Goal: Task Accomplishment & Management: Complete application form

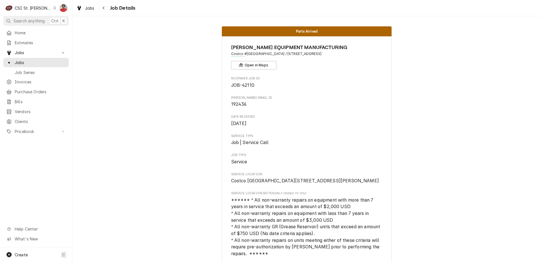
scroll to position [837, 0]
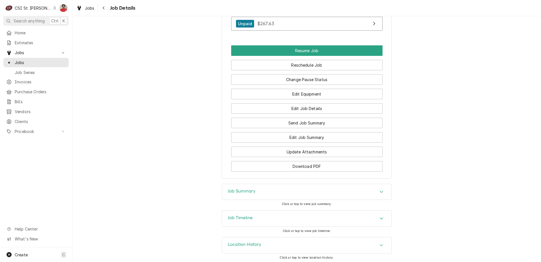
click at [25, 9] on div "CSI St. Louis" at bounding box center [33, 8] width 37 height 6
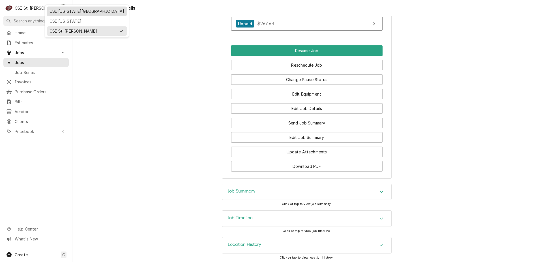
click at [63, 14] on div "CSI [US_STATE][GEOGRAPHIC_DATA]" at bounding box center [87, 11] width 78 height 7
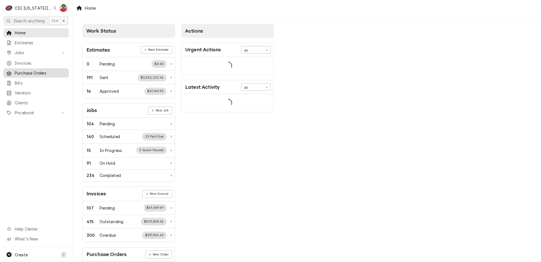
click at [37, 74] on div "Purchase Orders" at bounding box center [36, 72] width 63 height 7
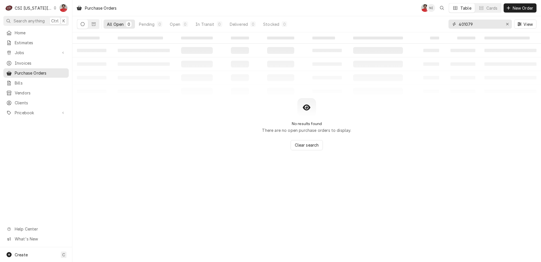
drag, startPoint x: 481, startPoint y: 25, endPoint x: 400, endPoint y: 21, distance: 81.1
click at [413, 23] on div "All Open 0 Pending 0 Open 0 In Transit 0 Delivered 0 Stocked 0 401079 View" at bounding box center [307, 24] width 460 height 16
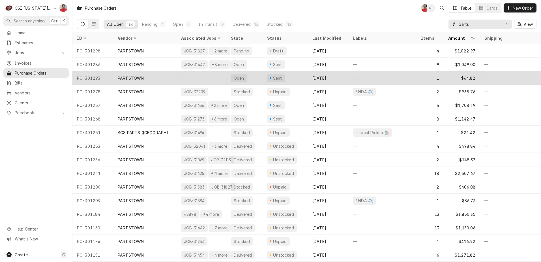
type input "parts"
click at [293, 76] on div "Sent" at bounding box center [285, 78] width 45 height 14
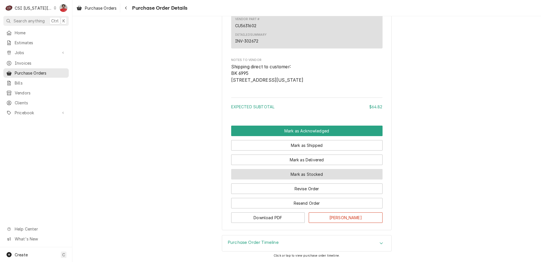
scroll to position [417, 0]
click at [303, 175] on button "Mark as Stocked" at bounding box center [307, 174] width 152 height 10
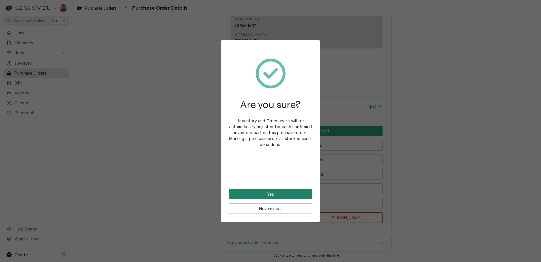
click at [291, 196] on button "Yes" at bounding box center [270, 194] width 83 height 10
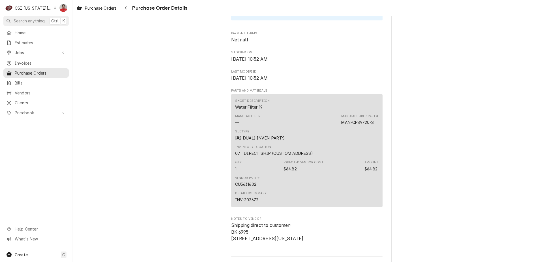
scroll to position [425, 0]
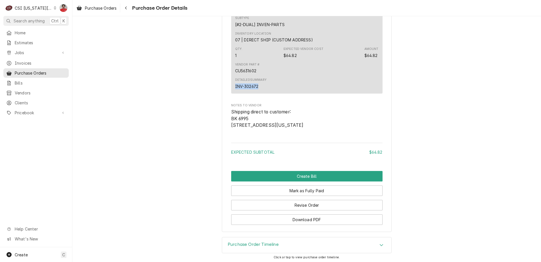
drag, startPoint x: 256, startPoint y: 99, endPoint x: 231, endPoint y: 101, distance: 25.0
click at [231, 93] on div "Short Description Water Filter 19 Manufacturer — Manufacturer Part # MAN-CFS972…" at bounding box center [307, 37] width 152 height 113
copy div "INV-302672"
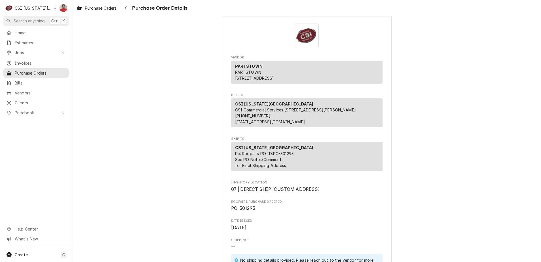
scroll to position [0, 0]
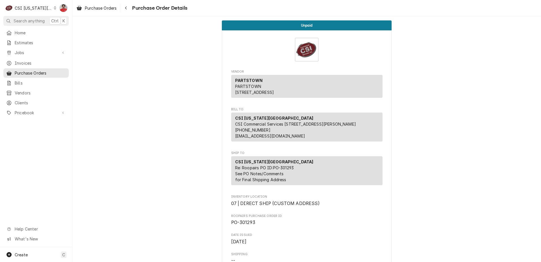
click at [244, 225] on span "PO-301293" at bounding box center [243, 221] width 24 height 5
copy span "301293"
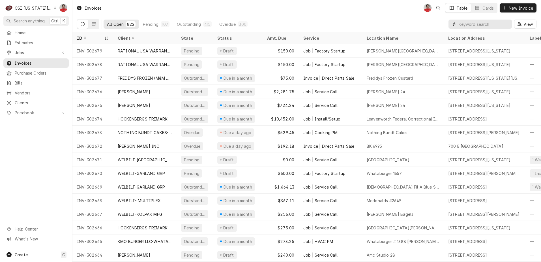
click at [485, 24] on input "Dynamic Content Wrapper" at bounding box center [484, 24] width 50 height 9
paste input "INV-302672"
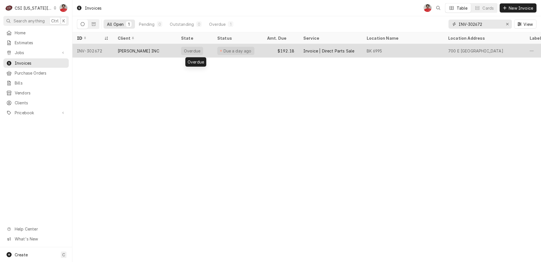
type input "INV-302672"
click at [212, 51] on div "Overdue" at bounding box center [195, 51] width 36 height 14
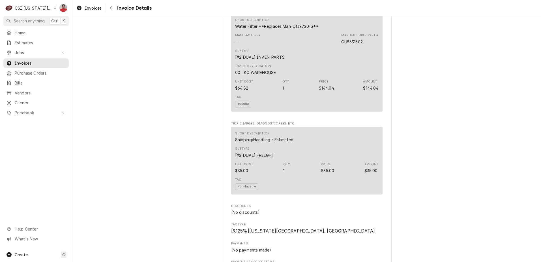
scroll to position [340, 0]
click at [359, 45] on div "CU5631602" at bounding box center [352, 42] width 21 height 6
copy div "CU5631602"
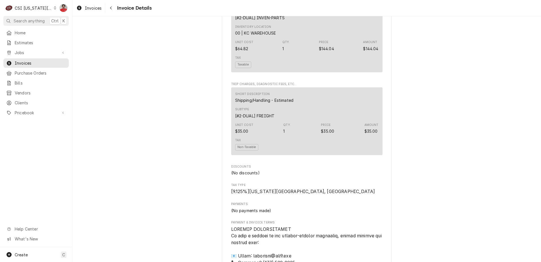
scroll to position [283, 0]
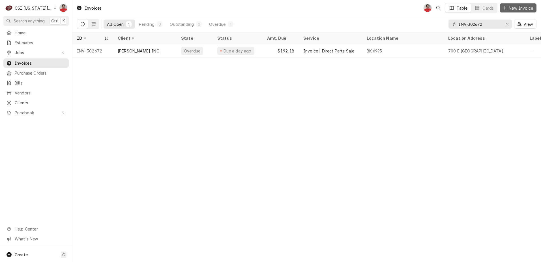
click at [513, 7] on span "New Invoice" at bounding box center [521, 8] width 27 height 6
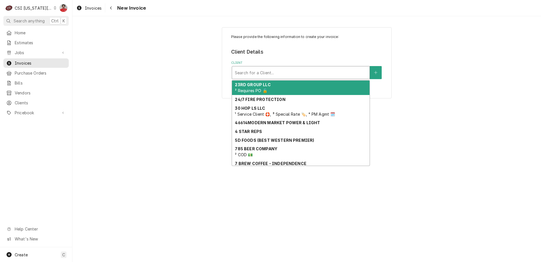
click at [321, 74] on div "Client" at bounding box center [301, 72] width 132 height 10
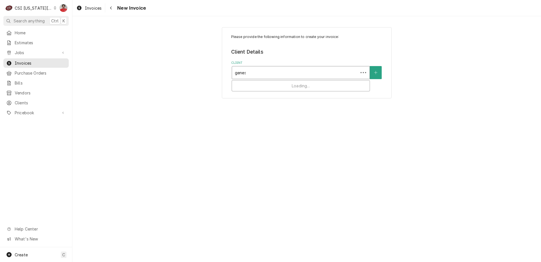
type input "genesh"
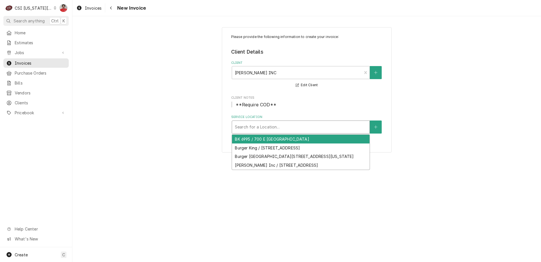
click at [285, 130] on div "Service Location" at bounding box center [301, 127] width 132 height 10
click at [288, 138] on div "BK 6995 / 700 E Red Bridge" at bounding box center [301, 139] width 138 height 9
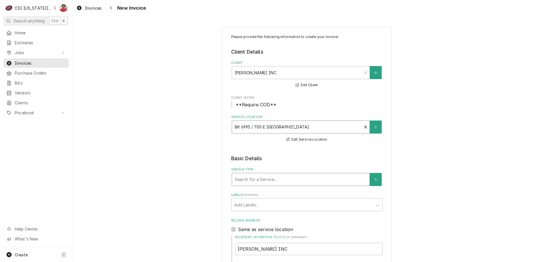
click at [279, 180] on div "Service Type" at bounding box center [301, 179] width 132 height 10
type input "direct sale"
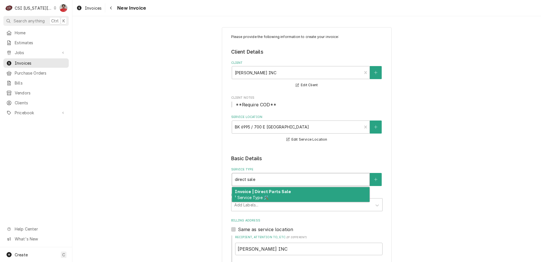
click at [275, 194] on div "Invoice | Direct Parts Sale ¹ Service Type 🛠️" at bounding box center [301, 194] width 138 height 15
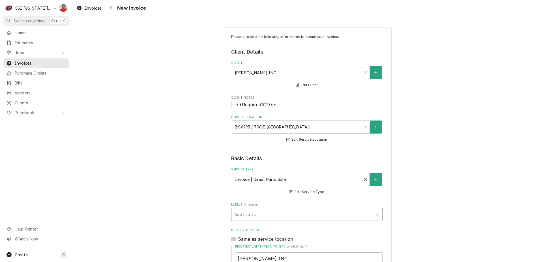
click at [278, 213] on div "Labels" at bounding box center [301, 214] width 135 height 10
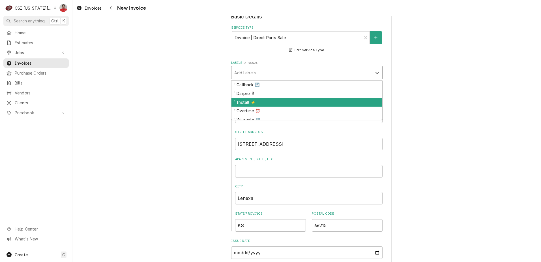
scroll to position [4, 0]
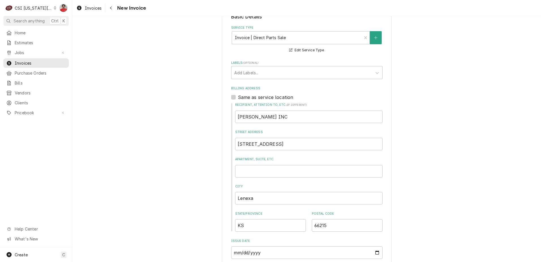
click at [447, 80] on div "Please provide the following information to create your invoice: Client Details…" at bounding box center [306, 261] width 469 height 762
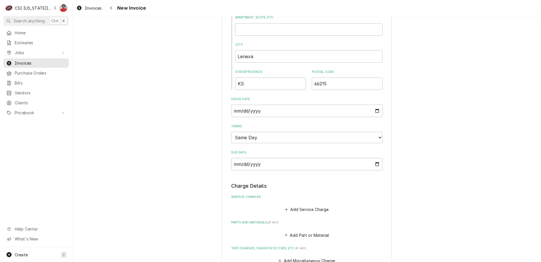
scroll to position [396, 0]
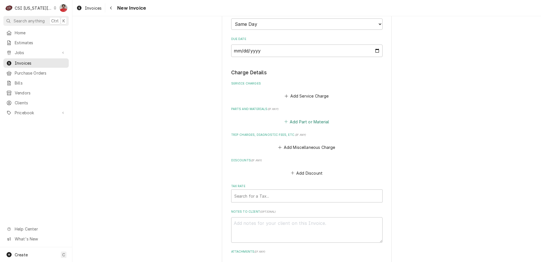
click at [298, 120] on button "Add Part or Material" at bounding box center [306, 122] width 47 height 8
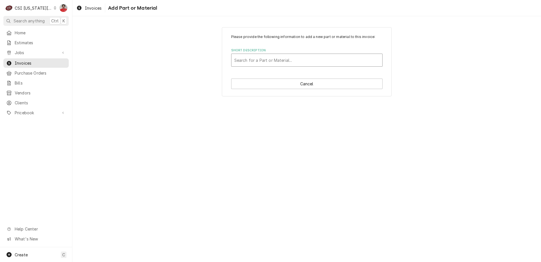
click at [306, 58] on div "Short Description" at bounding box center [306, 60] width 145 height 10
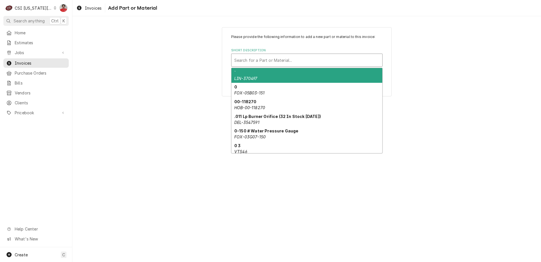
paste input "CU5631602"
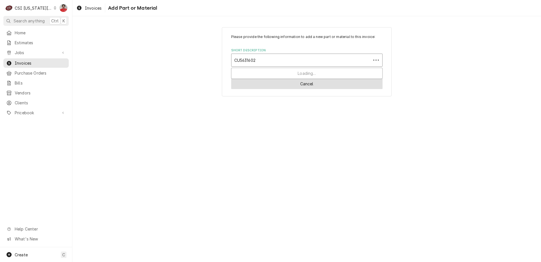
type input "CU5631602"
drag, startPoint x: 299, startPoint y: 83, endPoint x: 310, endPoint y: 138, distance: 55.9
click at [310, 138] on div "Please provide the following information to add a new part or material to this …" at bounding box center [306, 139] width 469 height 246
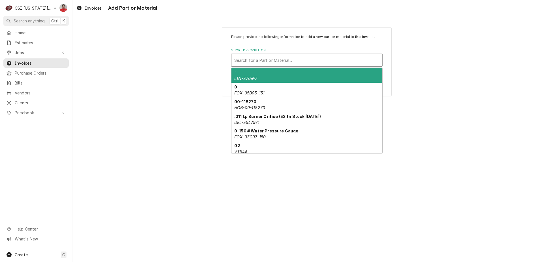
click at [293, 56] on div "Short Description" at bounding box center [306, 60] width 145 height 10
paste input "CU5631602"
type input "CU5631602"
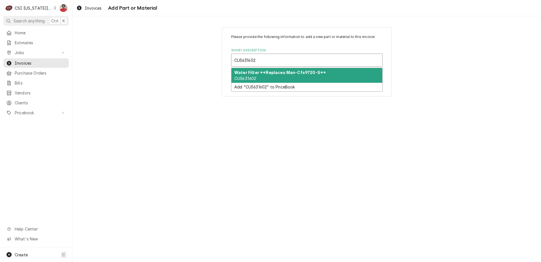
click at [284, 74] on strong "Water Filter **Replaces Man-Cfs9720-S**" at bounding box center [280, 72] width 92 height 5
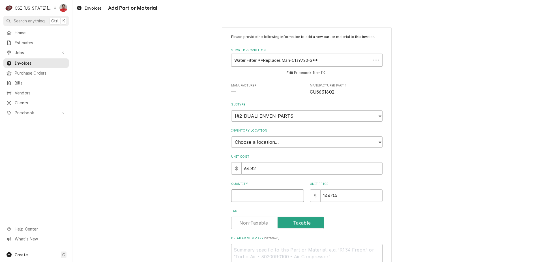
click at [286, 197] on input "Quantity" at bounding box center [267, 195] width 73 height 12
type textarea "x"
type input "1"
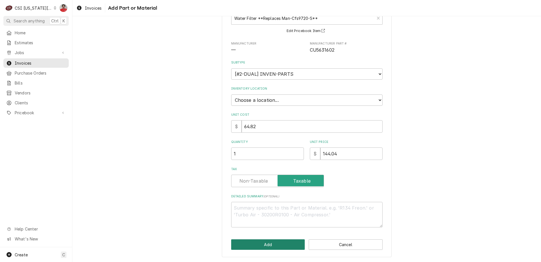
click at [287, 246] on button "Add" at bounding box center [268, 244] width 74 height 10
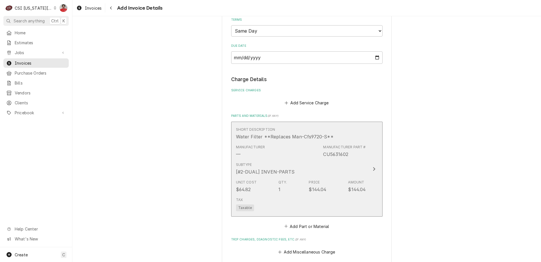
scroll to position [560, 0]
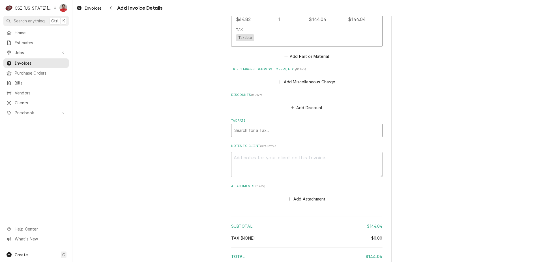
click at [295, 128] on div "Tax Rate" at bounding box center [306, 130] width 145 height 10
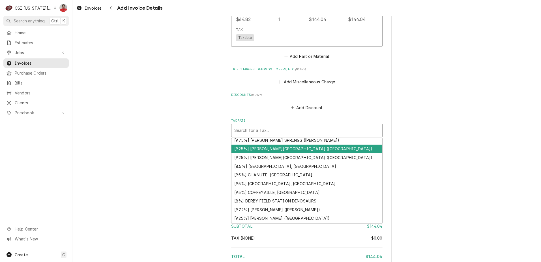
scroll to position [85, 0]
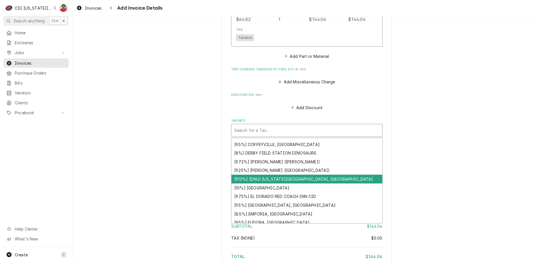
click at [286, 178] on div "[9.12%] (DNU) KANSAS CITY, KS" at bounding box center [307, 178] width 151 height 9
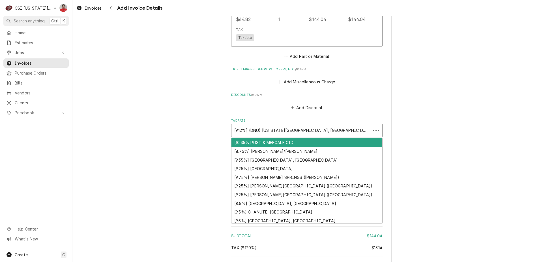
click at [304, 130] on div "Tax Rate" at bounding box center [301, 130] width 134 height 10
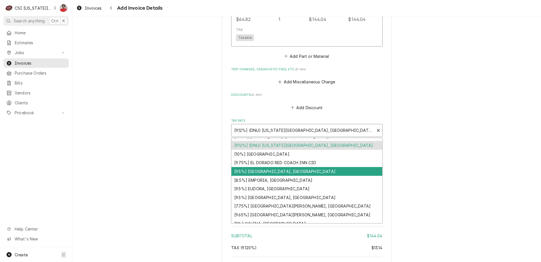
scroll to position [260, 0]
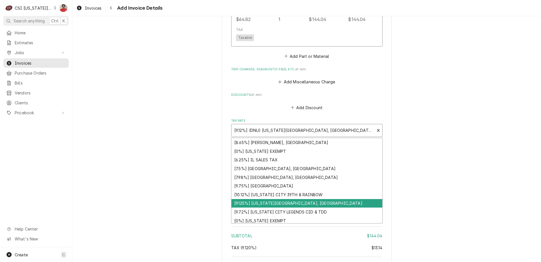
click at [291, 205] on div "[9.125%] KANSAS CITY, KS" at bounding box center [307, 203] width 151 height 9
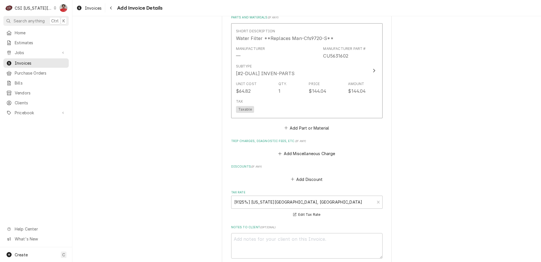
scroll to position [573, 0]
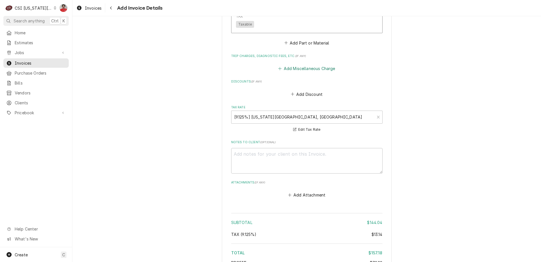
click at [316, 71] on button "Add Miscellaneous Charge" at bounding box center [307, 69] width 59 height 8
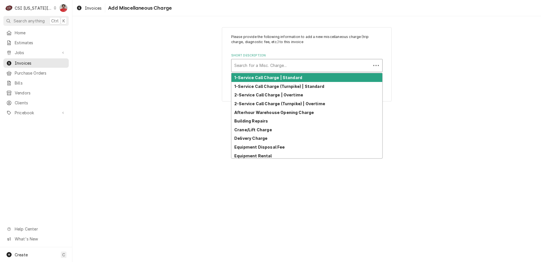
click at [303, 66] on div "Short Description" at bounding box center [301, 65] width 134 height 10
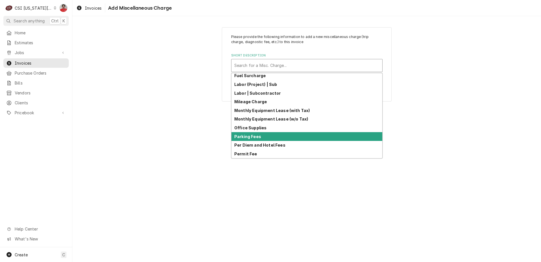
scroll to position [174, 0]
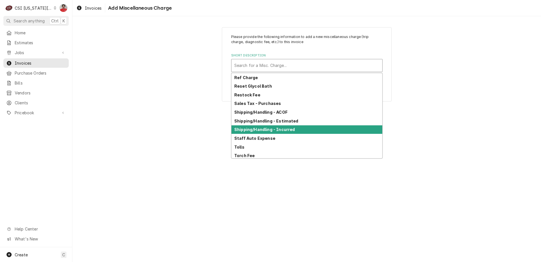
click at [296, 132] on div "Shipping/Handling - Incurred" at bounding box center [307, 129] width 151 height 9
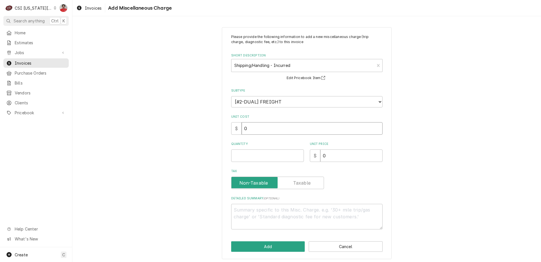
drag, startPoint x: 279, startPoint y: 126, endPoint x: 130, endPoint y: 122, distance: 149.0
click at [130, 122] on div "Please provide the following information to add a new miscellaneous charge (tri…" at bounding box center [306, 143] width 469 height 242
type textarea "x"
type input "2"
type textarea "x"
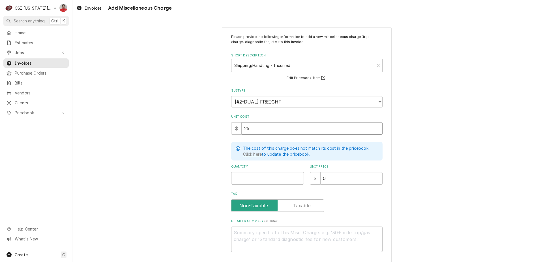
type input "25"
type textarea "x"
type input "1"
type textarea "x"
type input "3"
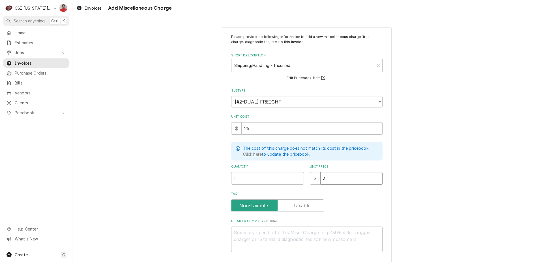
type textarea "x"
type input "35"
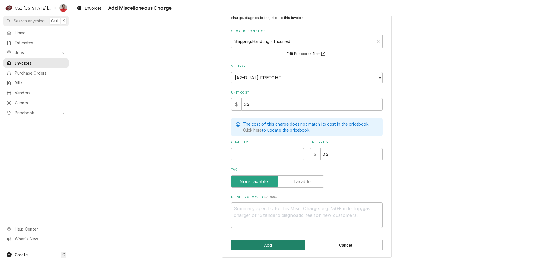
click at [276, 240] on button "Add" at bounding box center [268, 245] width 74 height 10
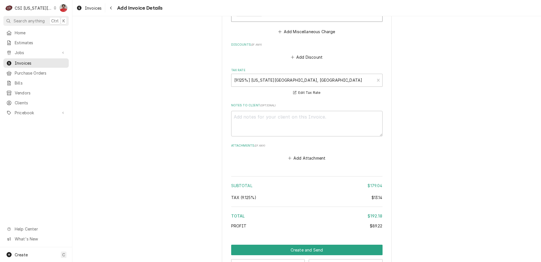
scroll to position [710, 0]
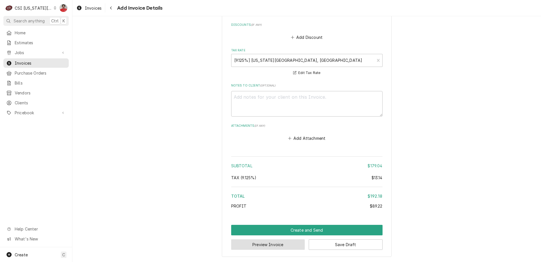
click at [293, 249] on button "Preview Invoice" at bounding box center [268, 244] width 74 height 10
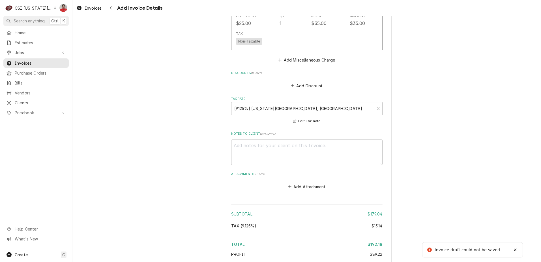
scroll to position [537, 0]
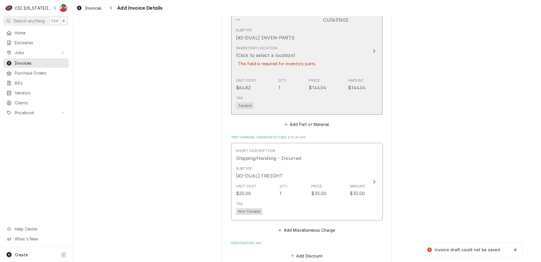
click at [293, 79] on div "Unit Cost $64.82 Qty. 1 Price $144.04 Amount $144.04" at bounding box center [301, 85] width 130 height 18
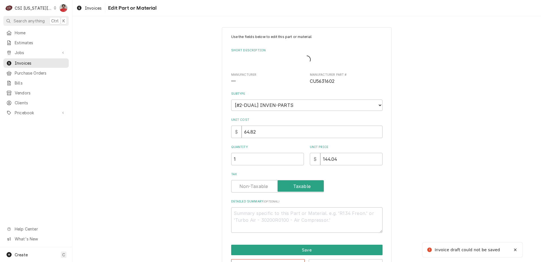
type textarea "x"
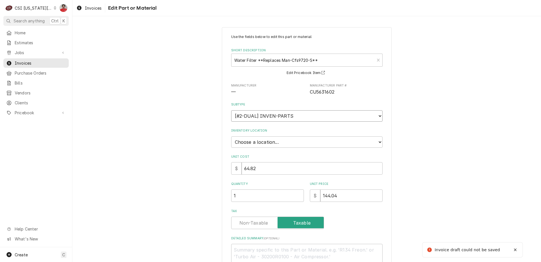
click at [281, 116] on select "Choose a subtype... [#2-DUAL] AFTERHRS-WH-CHG-2 [#2-DUAL] BEV-EQUIP [#2-DUAL] B…" at bounding box center [307, 115] width 152 height 11
click at [276, 144] on select "Choose a location... 00 | KC WAREHOUSE 00 | MAIN WAREHOUSE 01 | BRIAN BREAZIER …" at bounding box center [307, 141] width 152 height 11
select select "2875"
click at [231, 136] on select "Choose a location... 00 | KC WAREHOUSE 00 | MAIN WAREHOUSE 01 | BRIAN BREAZIER …" at bounding box center [307, 141] width 152 height 11
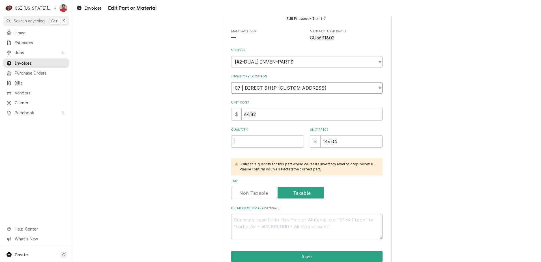
scroll to position [80, 0]
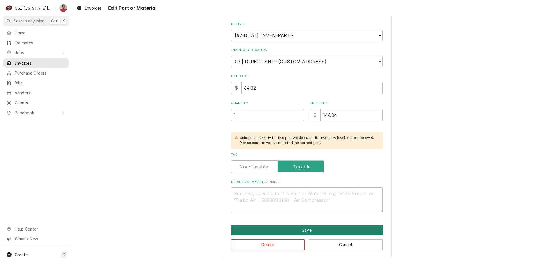
click at [290, 231] on button "Save" at bounding box center [307, 230] width 152 height 10
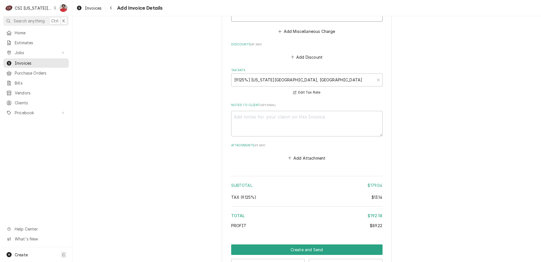
scroll to position [755, 0]
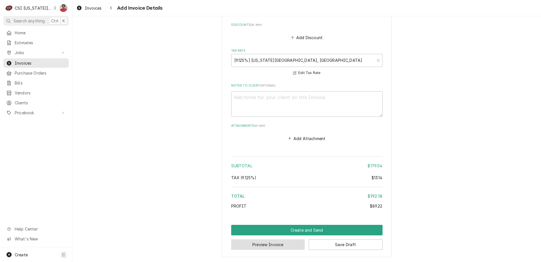
click at [279, 249] on button "Preview Invoice" at bounding box center [268, 244] width 74 height 10
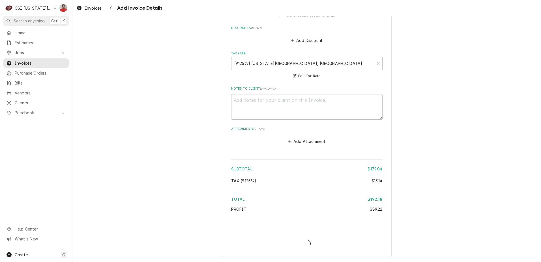
type textarea "x"
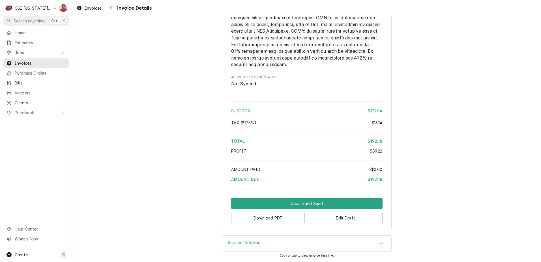
scroll to position [752, 0]
click at [289, 202] on button "Create and Send" at bounding box center [307, 203] width 152 height 10
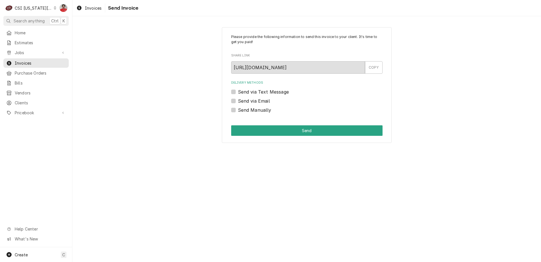
click at [254, 110] on label "Send Manually" at bounding box center [254, 109] width 33 height 7
click at [254, 110] on input "Send Manually" at bounding box center [314, 112] width 152 height 12
checkbox input "true"
click at [271, 131] on button "Send" at bounding box center [307, 130] width 152 height 10
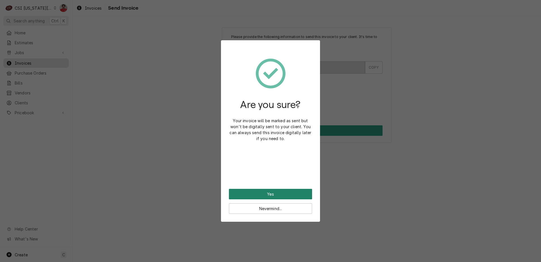
click at [272, 194] on button "Yes" at bounding box center [270, 194] width 83 height 10
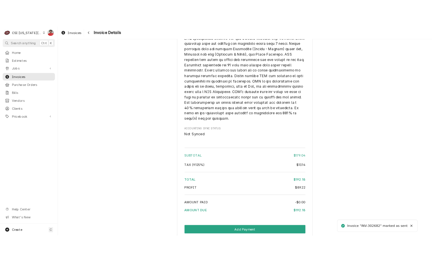
scroll to position [800, 0]
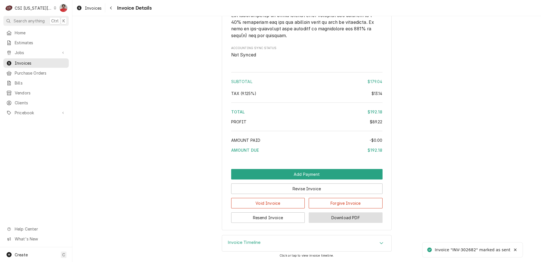
click at [322, 217] on button "Download PDF" at bounding box center [346, 217] width 74 height 10
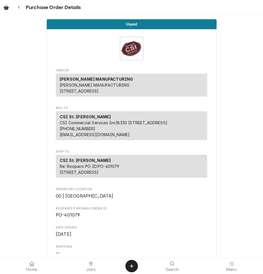
scroll to position [595, 0]
